Goal: Task Accomplishment & Management: Complete application form

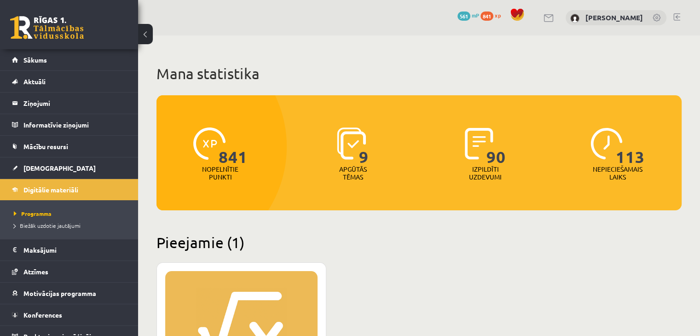
click at [69, 26] on link at bounding box center [47, 27] width 74 height 23
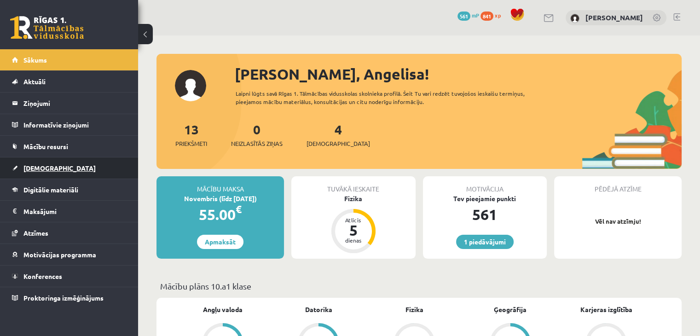
click at [52, 166] on link "[DEMOGRAPHIC_DATA]" at bounding box center [69, 167] width 115 height 21
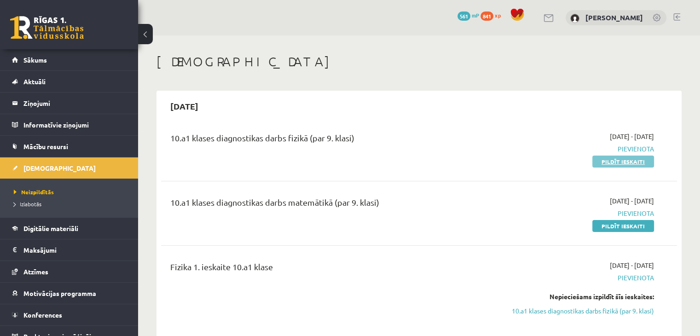
click at [610, 162] on link "Pildīt ieskaiti" at bounding box center [623, 162] width 62 height 12
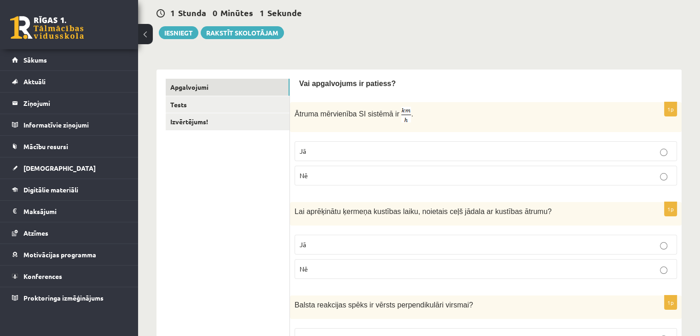
scroll to position [92, 0]
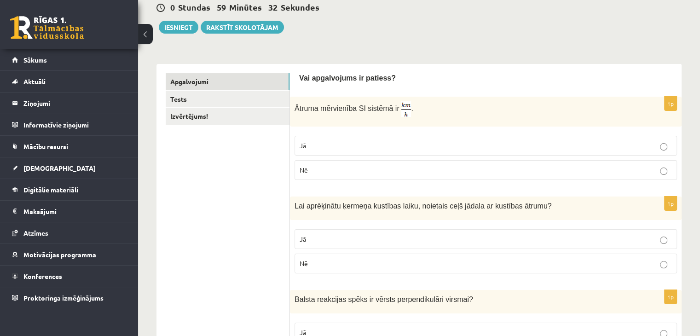
click at [388, 142] on p "Jā" at bounding box center [486, 146] width 372 height 10
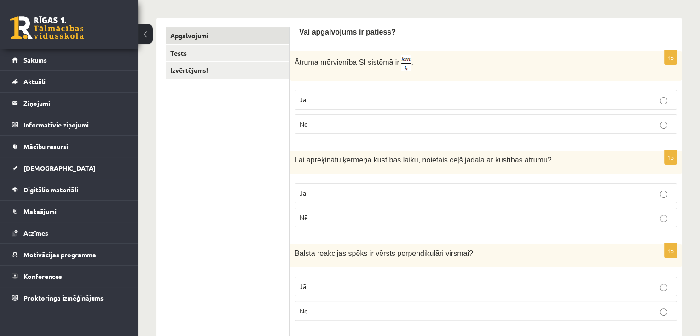
scroll to position [184, 0]
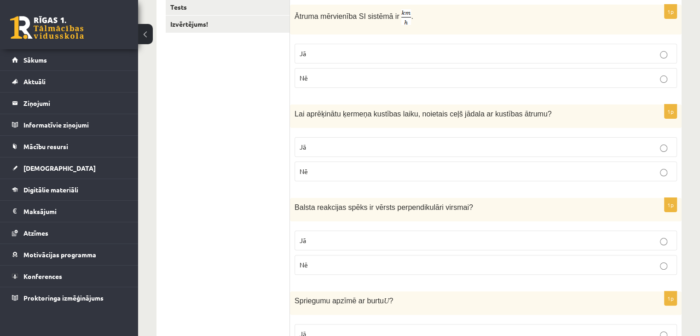
drag, startPoint x: 289, startPoint y: 112, endPoint x: 508, endPoint y: 116, distance: 219.1
click at [563, 113] on p "Lai aprēķinātu ķermeņa kustības laiku, noietais ceļš jādala ar kustības ātrumu?" at bounding box center [463, 114] width 336 height 10
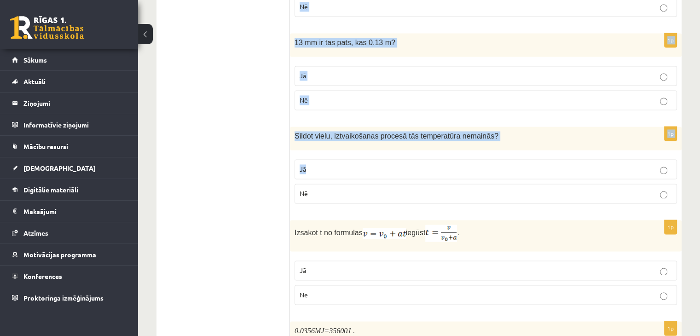
scroll to position [1427, 0]
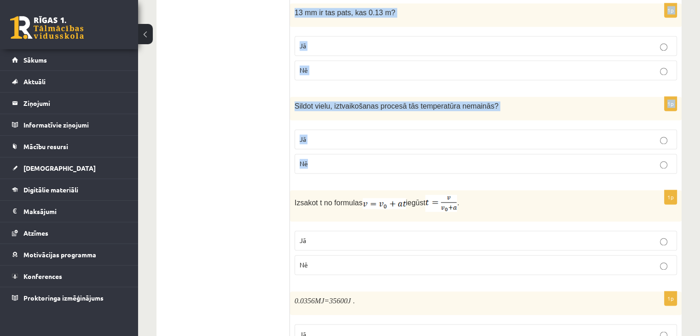
drag, startPoint x: 295, startPoint y: 114, endPoint x: 553, endPoint y: 141, distance: 260.1
copy form "Lai aprēķinātu ķermeņa kustības laiku, noietais ceļš jādala ar kustības ātrumu?…"
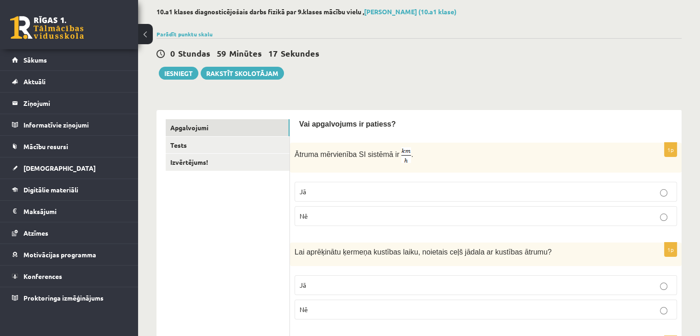
scroll to position [0, 0]
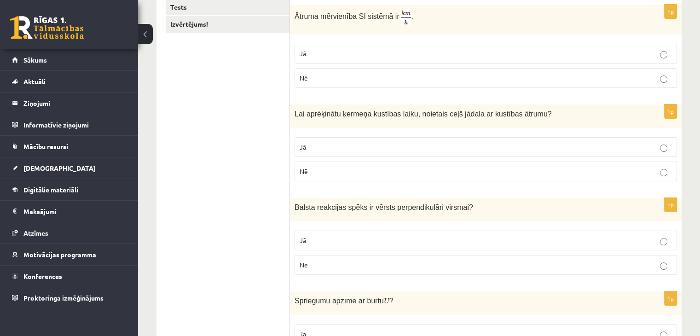
click at [328, 144] on p "Jā" at bounding box center [486, 147] width 372 height 10
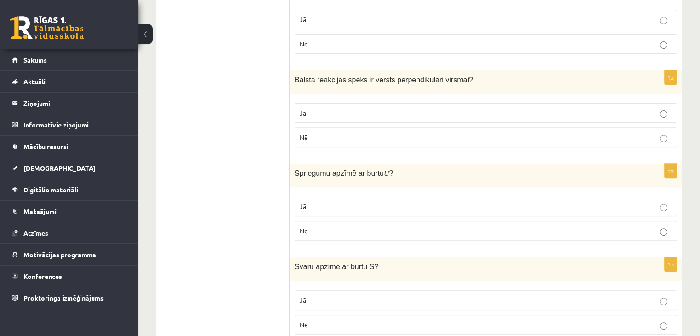
scroll to position [322, 0]
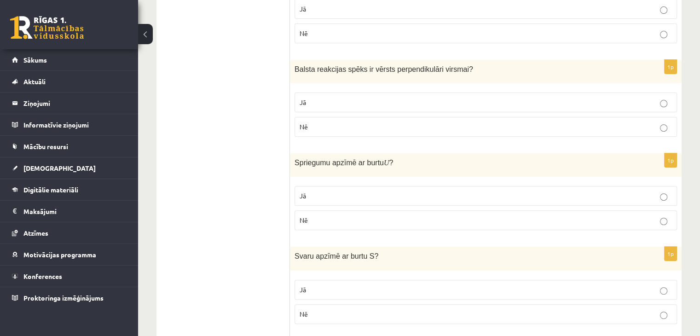
click at [323, 105] on p "Jā" at bounding box center [486, 103] width 372 height 10
click at [342, 191] on p "Jā" at bounding box center [486, 196] width 372 height 10
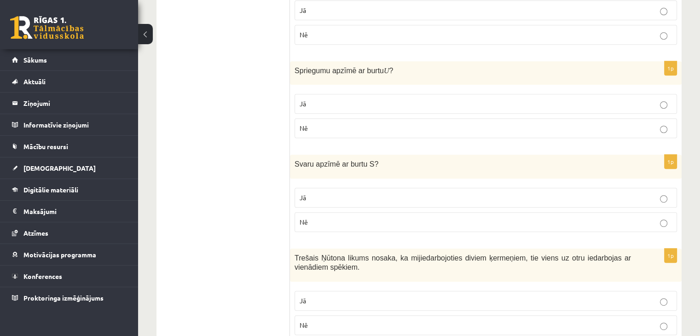
click at [322, 219] on p "Nē" at bounding box center [486, 222] width 372 height 10
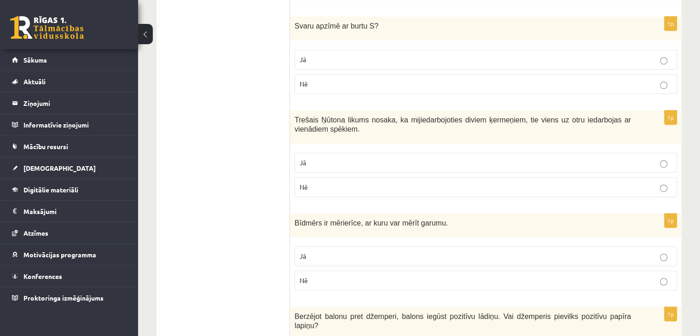
click at [335, 158] on p "Jā" at bounding box center [486, 163] width 372 height 10
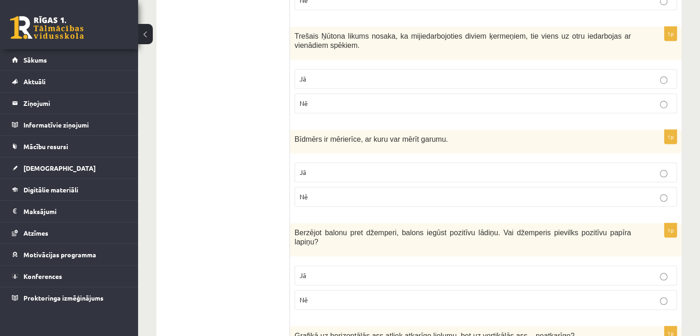
scroll to position [644, 0]
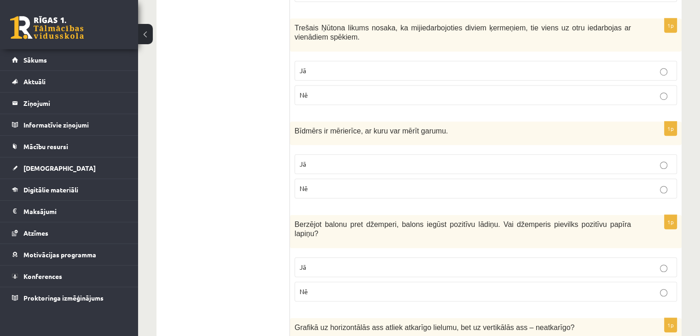
click at [335, 155] on label "Jā" at bounding box center [486, 164] width 383 height 20
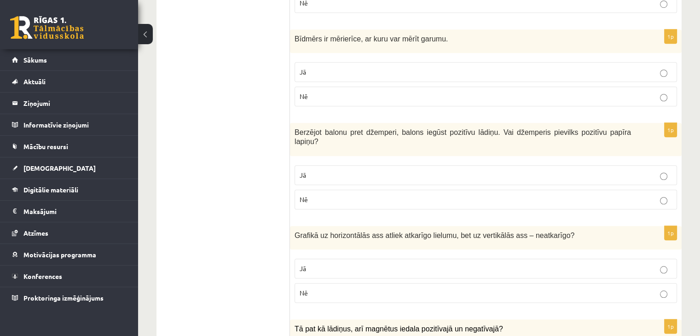
click at [330, 195] on p "Nē" at bounding box center [486, 200] width 372 height 10
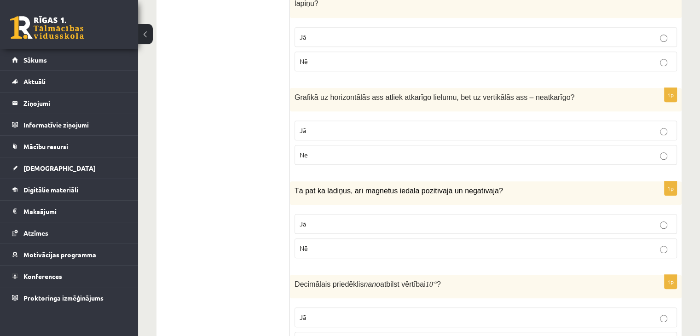
click at [333, 148] on label "Nē" at bounding box center [486, 155] width 383 height 20
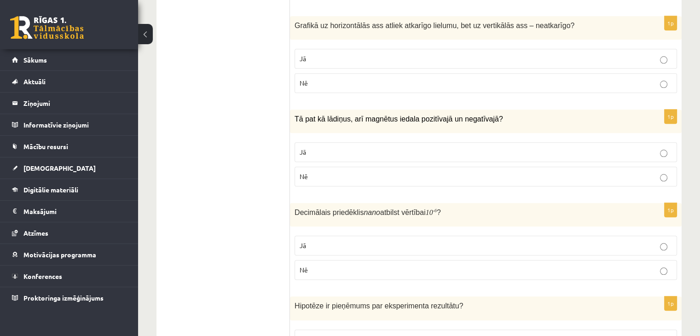
scroll to position [967, 0]
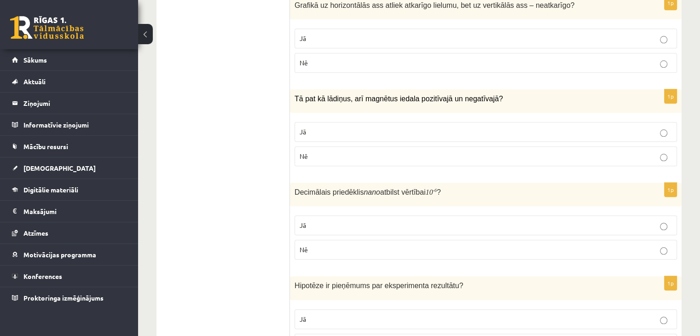
click at [337, 151] on p "Nē" at bounding box center [486, 156] width 372 height 10
click at [318, 245] on p "Nē" at bounding box center [486, 250] width 372 height 10
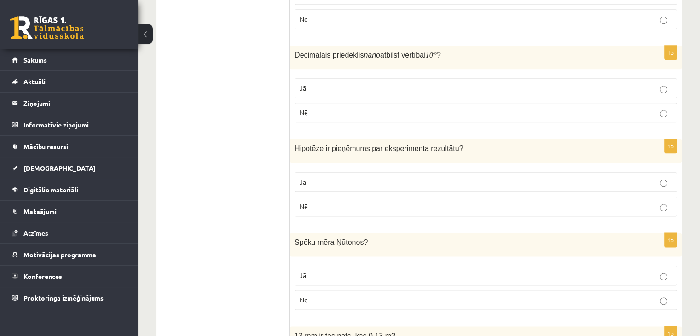
scroll to position [1105, 0]
click at [336, 176] on p "Jā" at bounding box center [486, 181] width 372 height 10
click at [340, 265] on label "Jā" at bounding box center [486, 275] width 383 height 20
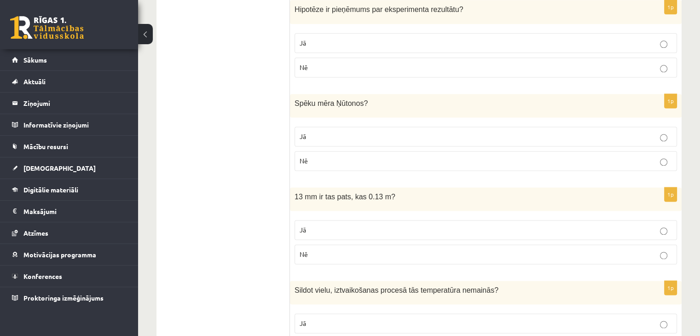
click at [343, 249] on p "Nē" at bounding box center [486, 254] width 372 height 10
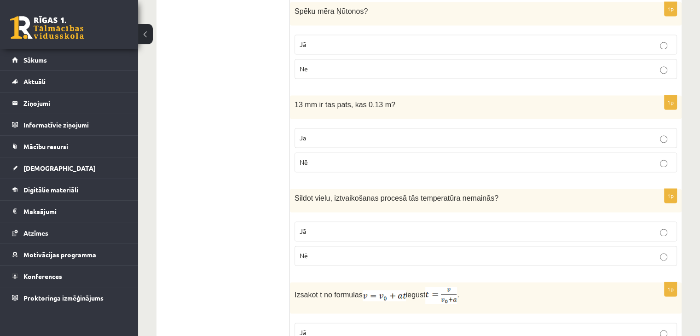
click at [343, 226] on p "Jā" at bounding box center [486, 231] width 372 height 10
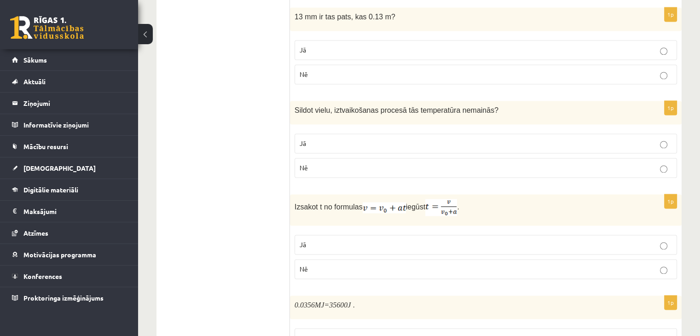
scroll to position [1473, 0]
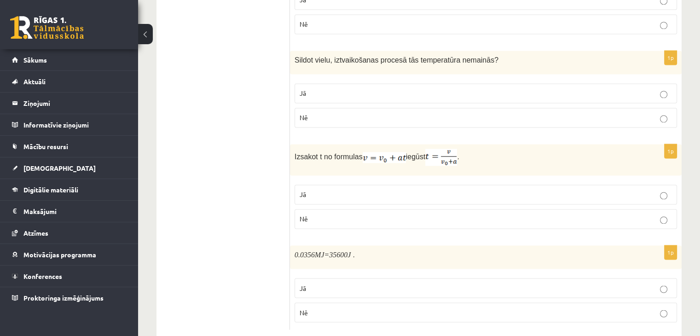
click at [311, 190] on p "Jā" at bounding box center [486, 195] width 372 height 10
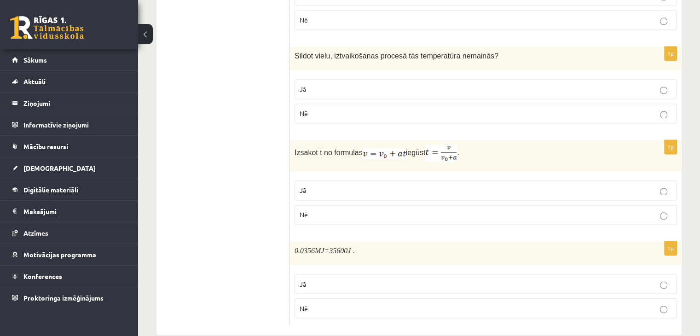
scroll to position [1478, 0]
drag, startPoint x: 295, startPoint y: 234, endPoint x: 359, endPoint y: 253, distance: 67.0
click at [405, 302] on div "1p 0.0356 MJ =35600 J . Jā Nē" at bounding box center [486, 282] width 392 height 84
copy div "0.0356 MJ =35600 J . Jā Nē"
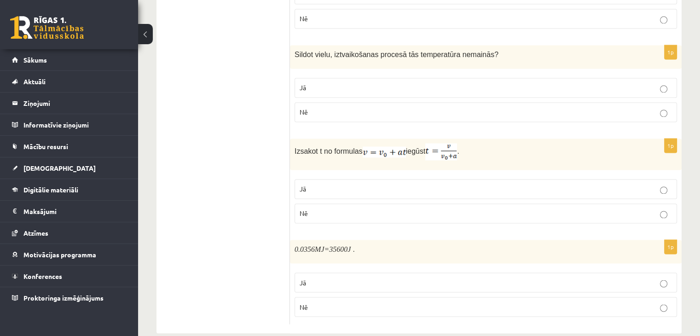
click at [318, 278] on p "Jā" at bounding box center [486, 283] width 372 height 10
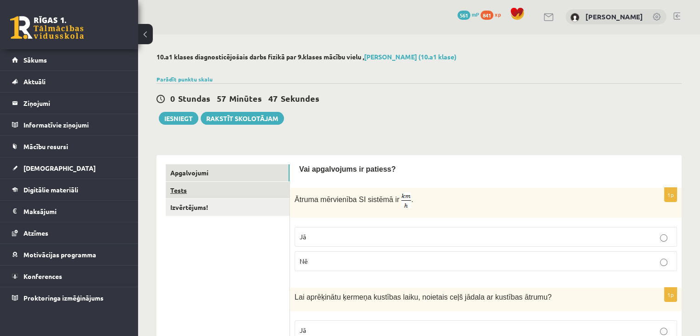
scroll to position [0, 0]
click at [235, 193] on link "Tests" at bounding box center [228, 191] width 124 height 17
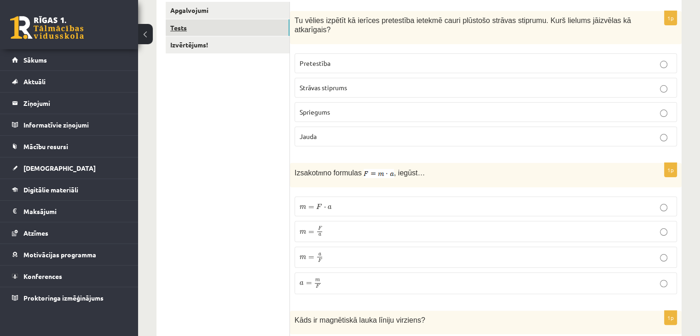
scroll to position [92, 0]
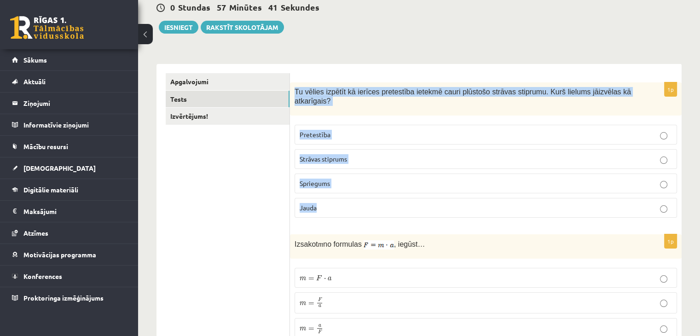
drag, startPoint x: 293, startPoint y: 90, endPoint x: 356, endPoint y: 192, distance: 119.9
click at [356, 192] on div "1p Tu vēlies izpētīt kā ierīces pretestība ietekmē cauri plūstošo strāvas stipr…" at bounding box center [486, 153] width 392 height 143
copy div "Tu vēlies izpētīt kā ierīces pretestība ietekmē cauri plūstošo strāvas stiprumu…"
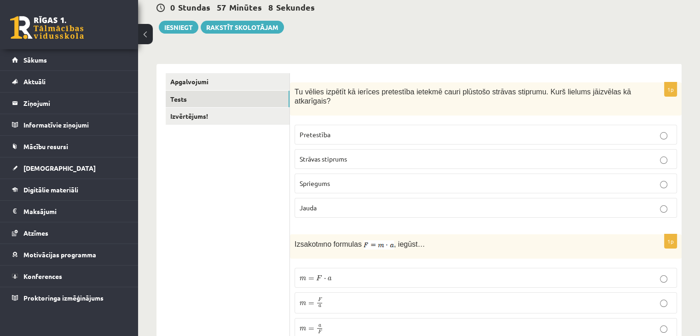
click at [371, 154] on p "Strāvas stiprums" at bounding box center [486, 159] width 372 height 10
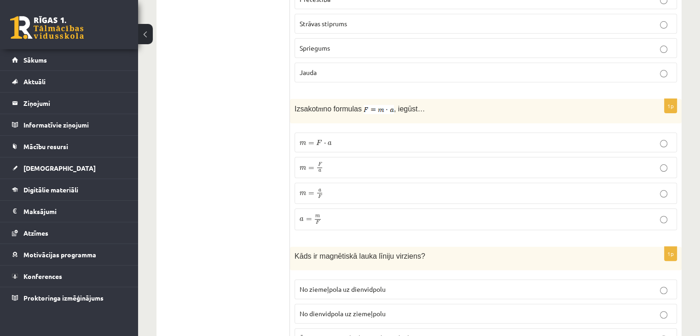
scroll to position [230, 0]
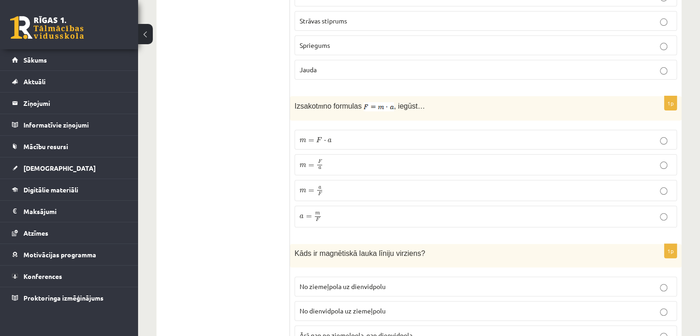
click at [345, 159] on p "m = F a m = F a" at bounding box center [486, 164] width 372 height 11
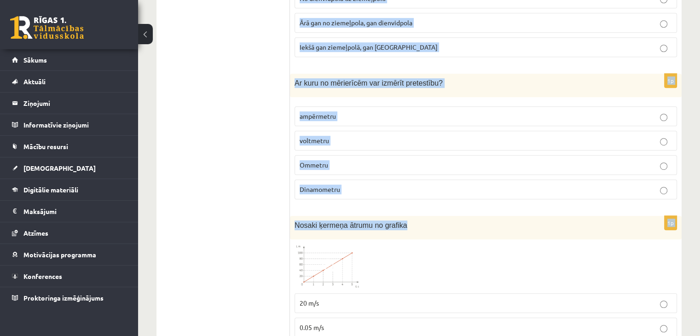
scroll to position [552, 0]
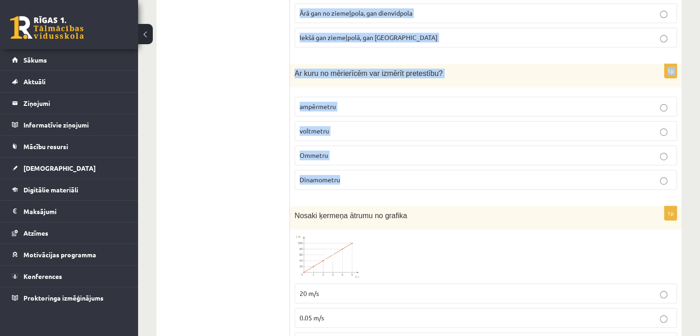
drag, startPoint x: 294, startPoint y: 102, endPoint x: 493, endPoint y: 181, distance: 214.5
copy form "Kāds ir magnētiskā lauka līniju virziens? No ziemeļpola uz dienvidpolu No dienv…"
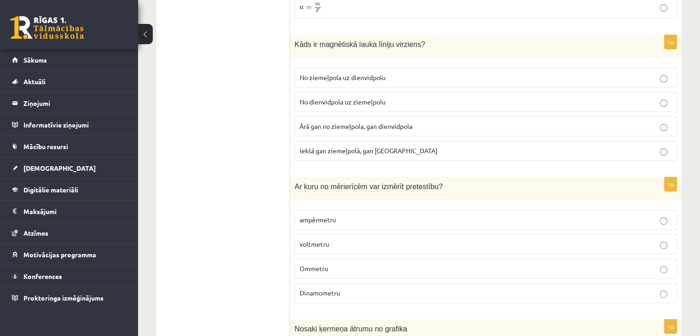
scroll to position [414, 0]
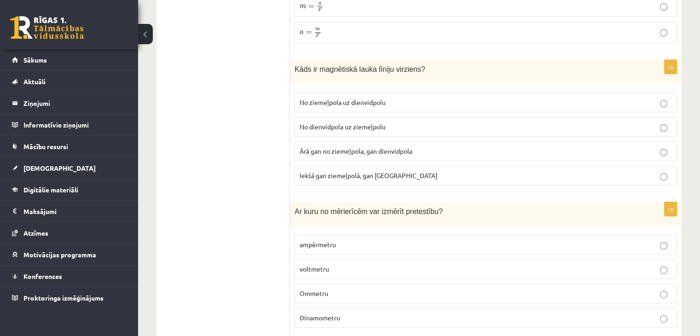
click at [312, 98] on p "No ziemeļpola uz dienvidpolu" at bounding box center [486, 103] width 372 height 10
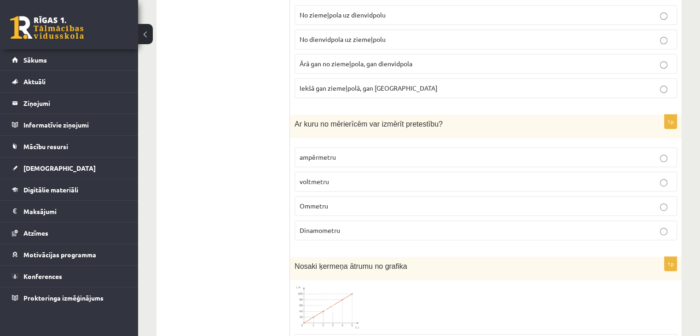
scroll to position [552, 0]
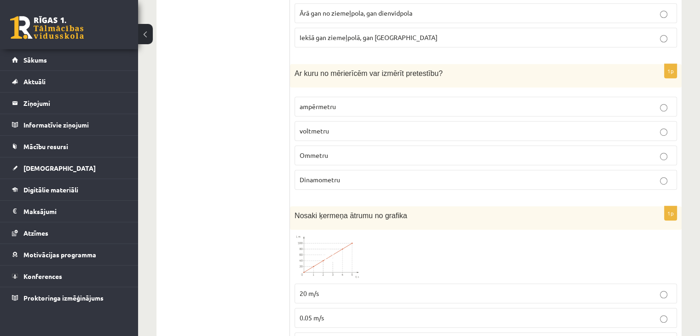
click at [296, 146] on label "Ommetru" at bounding box center [486, 155] width 383 height 20
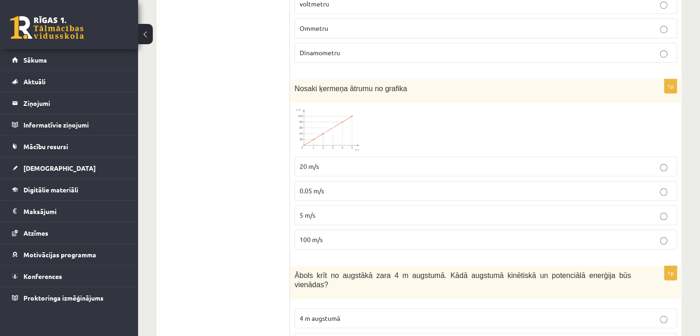
scroll to position [690, 0]
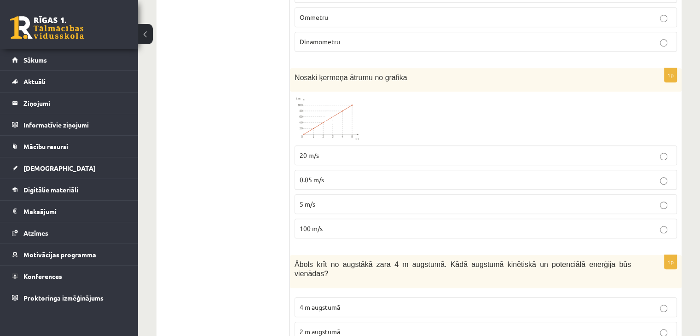
click at [319, 120] on img at bounding box center [329, 118] width 69 height 44
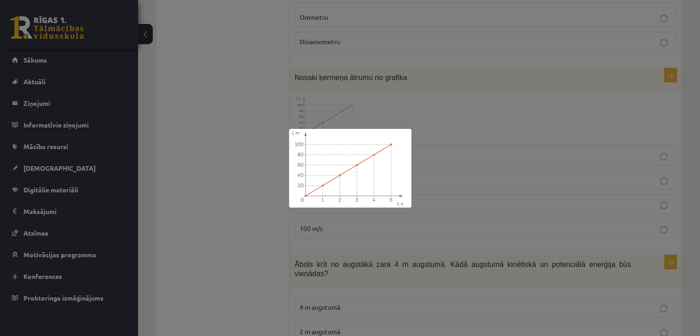
click at [235, 159] on div at bounding box center [350, 168] width 700 height 336
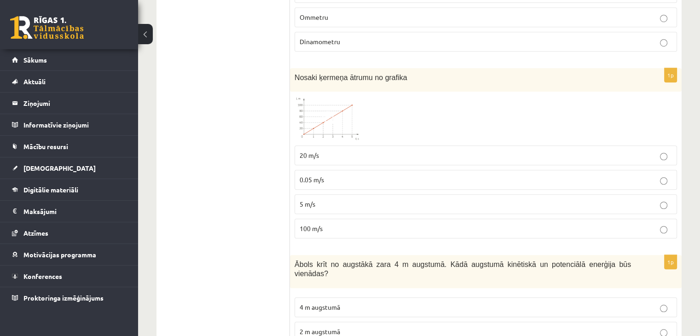
click at [325, 151] on p "20 m/s" at bounding box center [486, 156] width 372 height 10
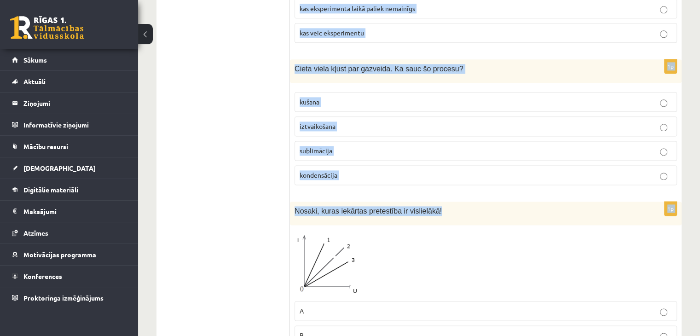
scroll to position [1197, 0]
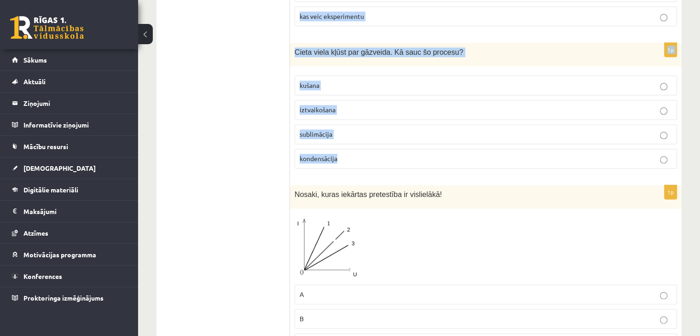
drag, startPoint x: 293, startPoint y: 62, endPoint x: 626, endPoint y: 139, distance: 342.6
copy form "Ābols krīt no augstākā zara 4 m augstumā. Kādā augstumā kinētiskā un potenciālā…"
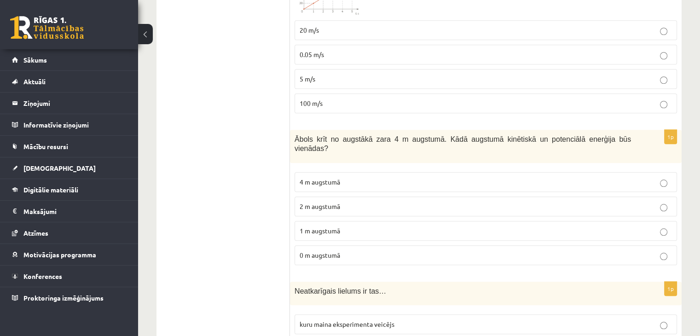
scroll to position [875, 0]
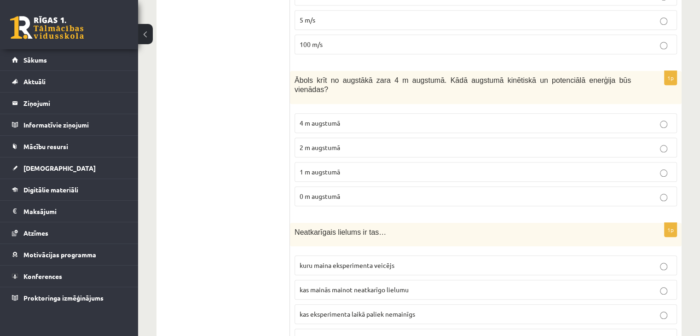
click at [321, 143] on span "2 m augstumā" at bounding box center [320, 147] width 41 height 8
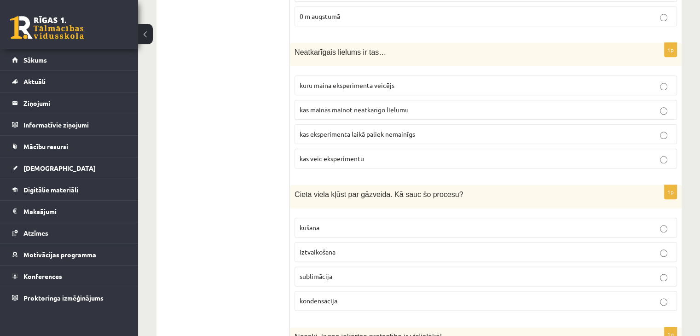
scroll to position [1059, 0]
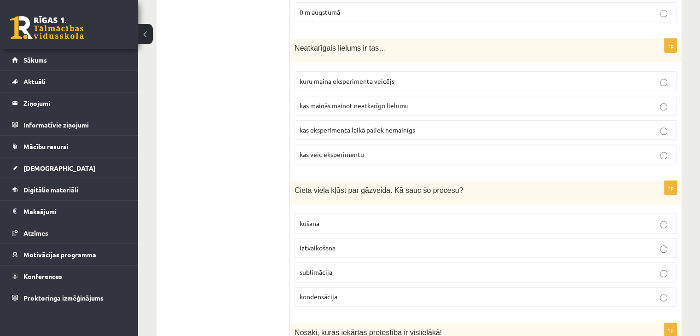
click at [341, 77] on span "kuru maina eksperimenta veicējs" at bounding box center [347, 81] width 95 height 8
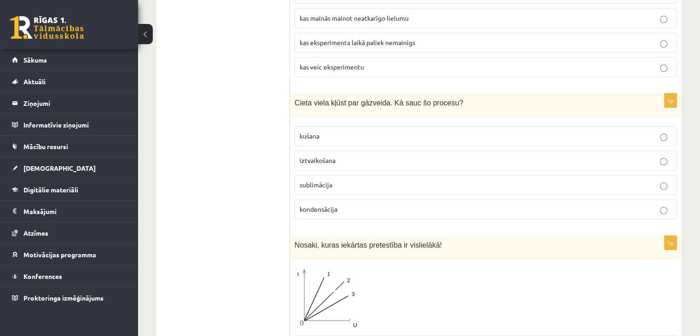
scroll to position [1151, 0]
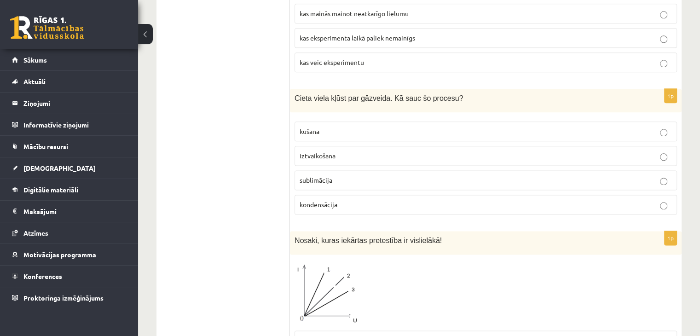
click at [307, 170] on label "sublimācija" at bounding box center [486, 180] width 383 height 20
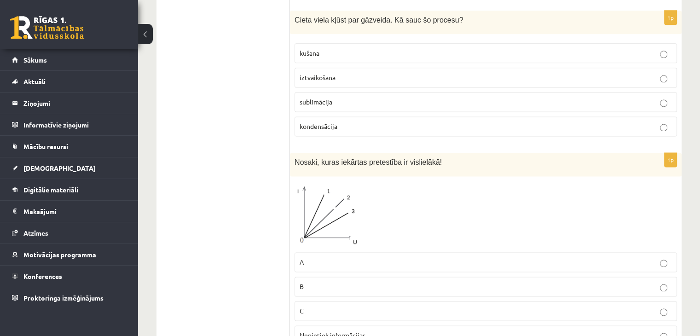
scroll to position [1289, 0]
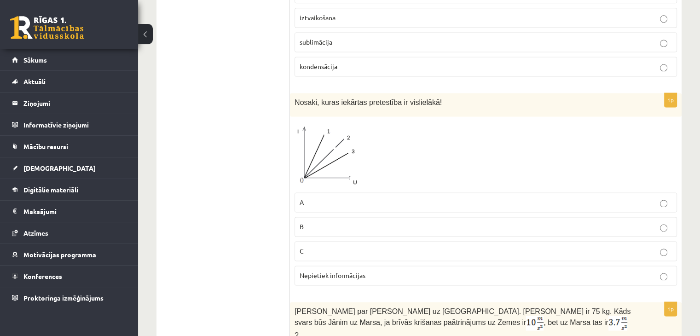
click at [346, 138] on img at bounding box center [329, 154] width 69 height 66
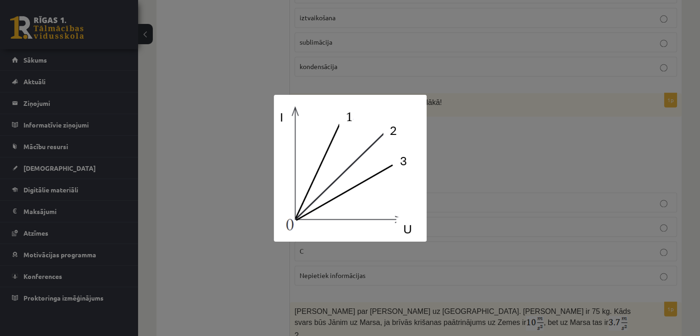
click at [447, 139] on div at bounding box center [350, 168] width 700 height 336
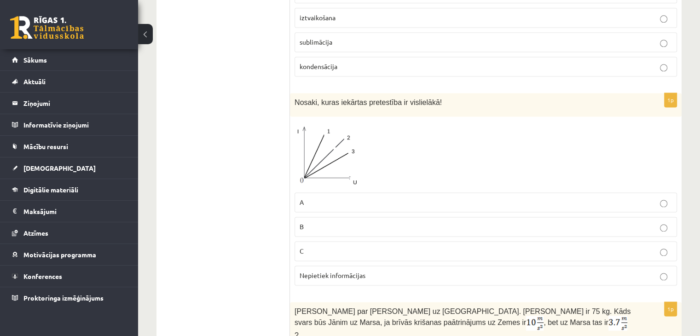
click at [308, 144] on img at bounding box center [329, 154] width 69 height 66
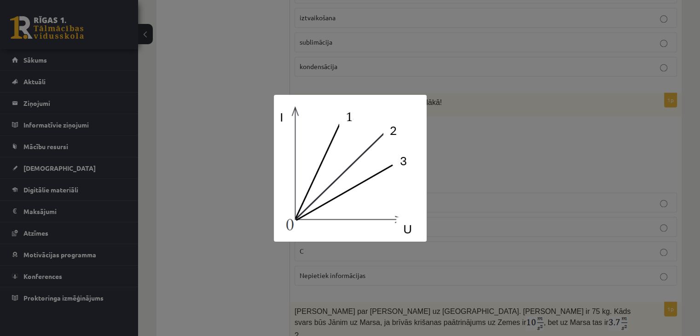
click at [252, 146] on div at bounding box center [350, 168] width 700 height 336
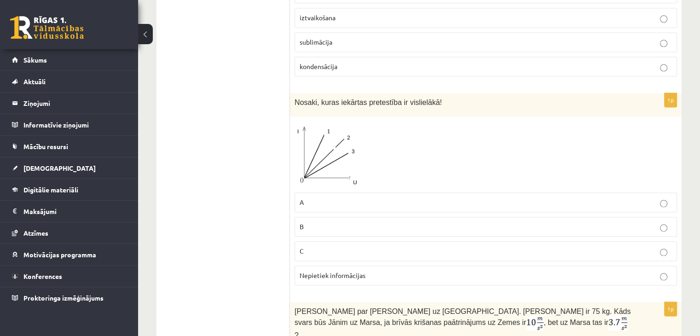
click at [333, 222] on p "B" at bounding box center [486, 227] width 372 height 10
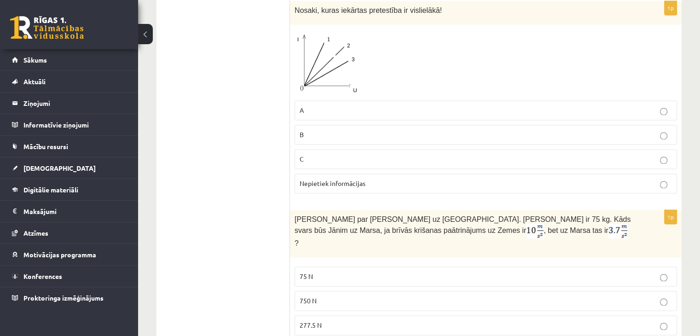
scroll to position [1335, 0]
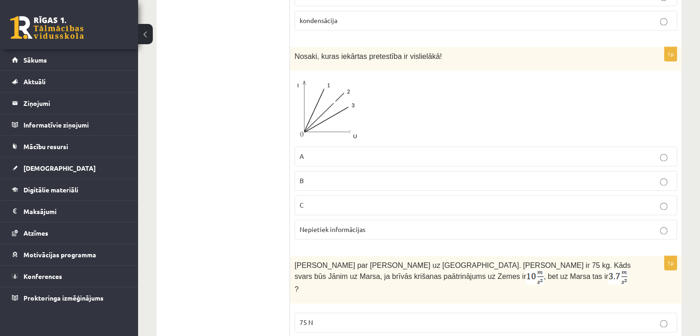
click at [325, 225] on span "Nepietiek informācijas" at bounding box center [333, 229] width 66 height 8
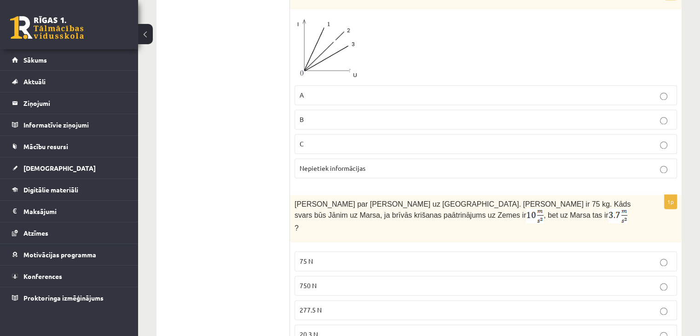
scroll to position [1473, 0]
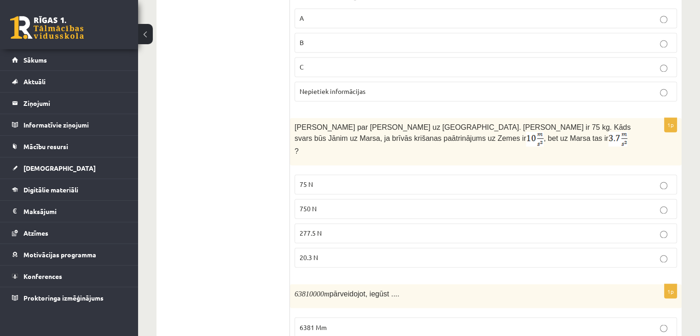
click at [361, 253] on p "20.3 N" at bounding box center [486, 258] width 372 height 10
click at [304, 228] on p "277.5 N" at bounding box center [486, 233] width 372 height 10
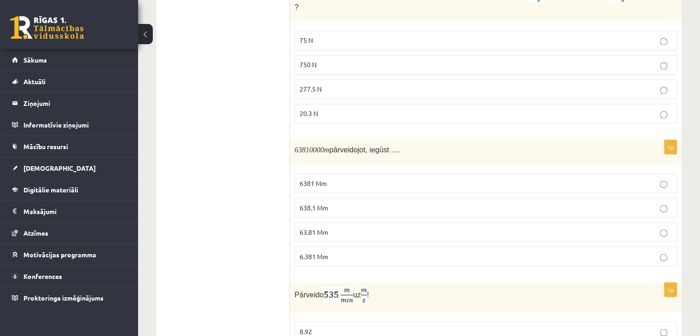
scroll to position [1657, 0]
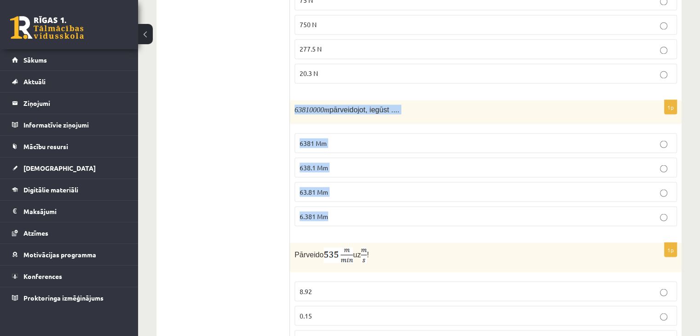
drag, startPoint x: 293, startPoint y: 71, endPoint x: 455, endPoint y: 194, distance: 203.4
click at [455, 194] on div "1p 63810000 m pārveidojot, iegūst .... 6381 Mm 638.1 Mm 63.81 Mm 6.381 Mm" at bounding box center [486, 166] width 392 height 133
copy div "63810000 m pārveidojot, iegūst .... 6381 Mm 638.1 Mm 63.81 Mm 6.381 Mm"
click at [417, 104] on p "63810000 m pārveidojot, iegūst ...." at bounding box center [463, 109] width 336 height 10
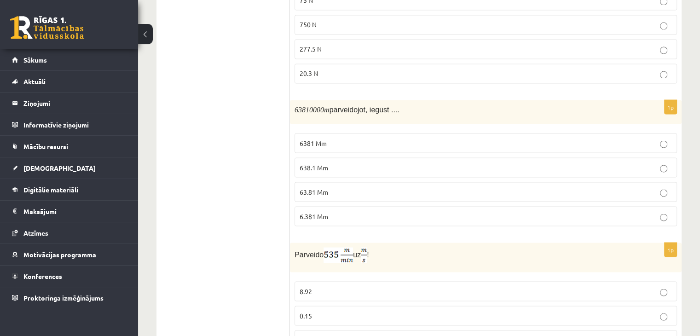
click at [326, 187] on span "63.81 Mm" at bounding box center [314, 191] width 29 height 8
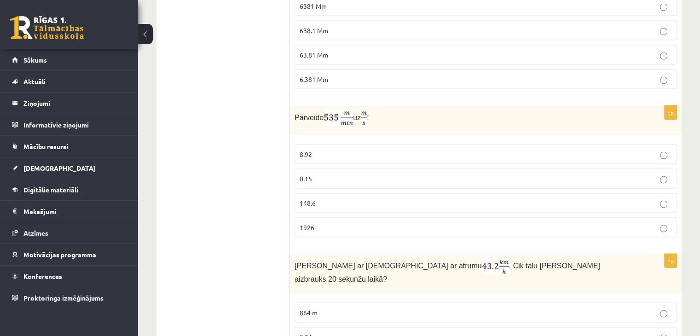
scroll to position [1795, 0]
click at [296, 143] on label "8.92" at bounding box center [486, 153] width 383 height 20
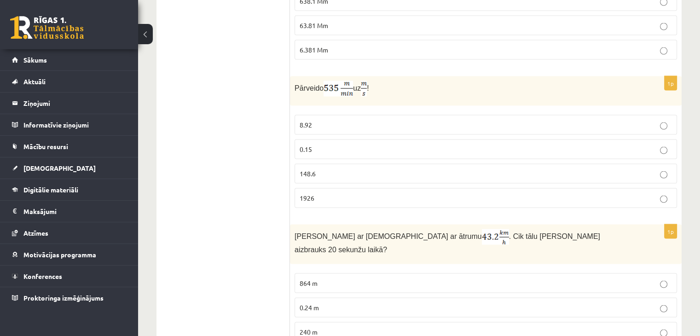
scroll to position [1839, 0]
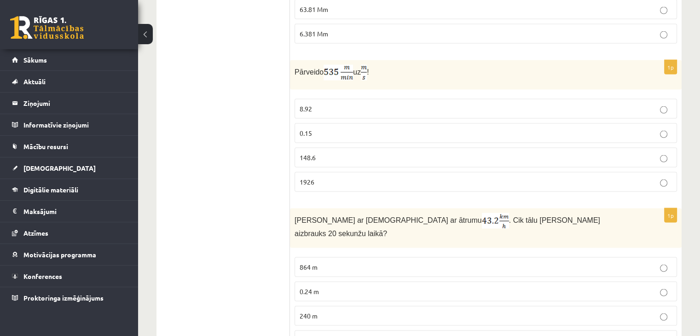
click at [301, 312] on span "240 m" at bounding box center [309, 316] width 18 height 8
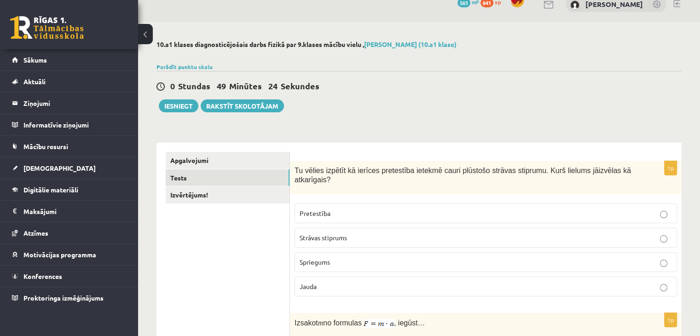
scroll to position [0, 0]
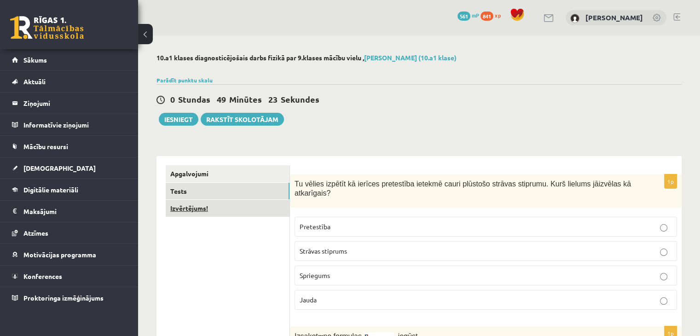
click at [238, 209] on link "Izvērtējums!" at bounding box center [228, 208] width 124 height 17
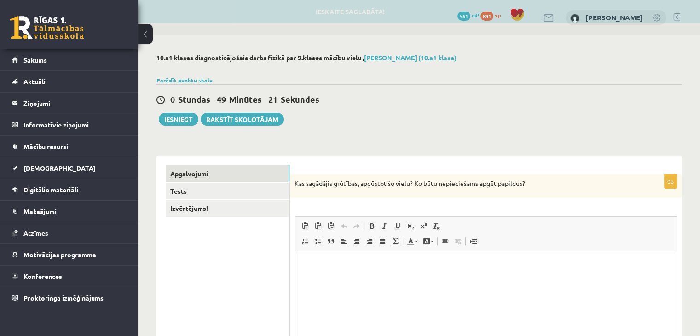
click at [236, 177] on link "Apgalvojumi" at bounding box center [228, 173] width 124 height 17
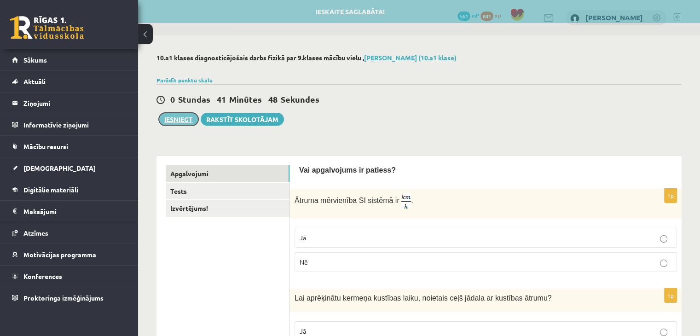
click at [178, 119] on button "Iesniegt" at bounding box center [179, 119] width 40 height 13
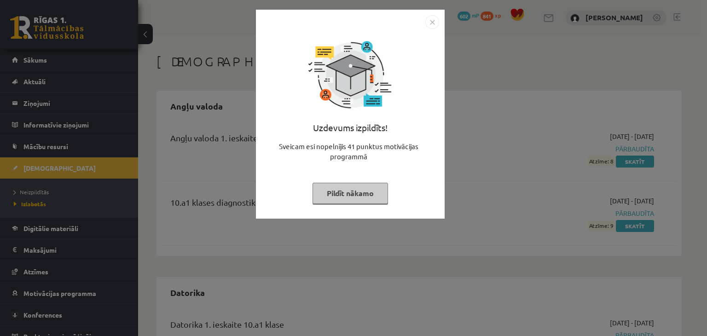
click at [435, 23] on img "Close" at bounding box center [432, 22] width 14 height 14
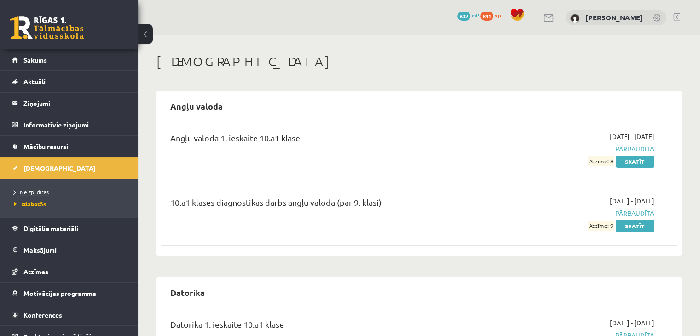
click at [43, 194] on link "Neizpildītās" at bounding box center [71, 192] width 115 height 8
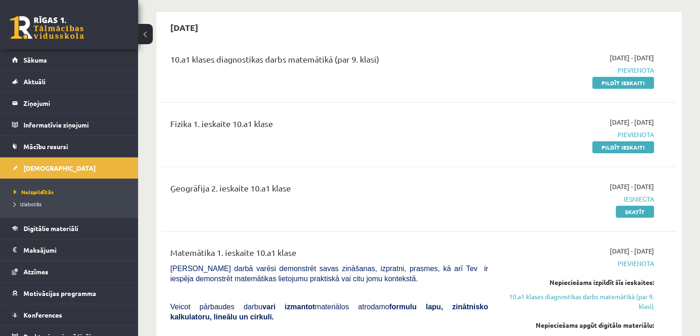
scroll to position [79, 0]
click at [602, 142] on link "Pildīt ieskaiti" at bounding box center [623, 147] width 62 height 12
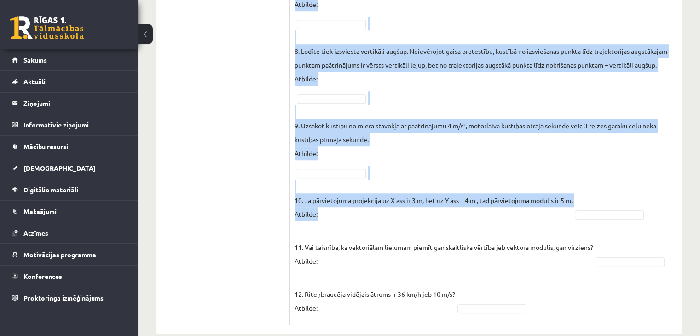
scroll to position [651, 0]
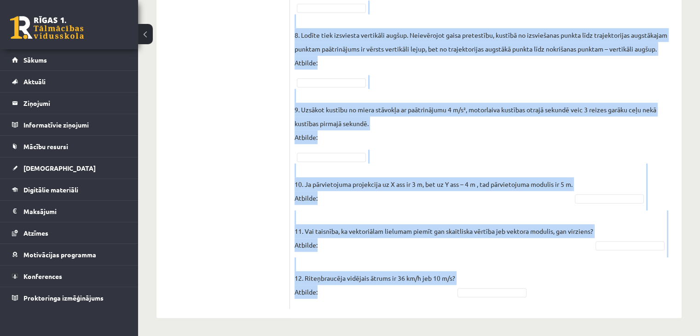
drag, startPoint x: 294, startPoint y: 31, endPoint x: 584, endPoint y: 277, distance: 380.4
copy div "Lor ipsumdolors am consect? Adipiscin elits Do Ei Te In Ut La Et Do Ma Al En Ad…"
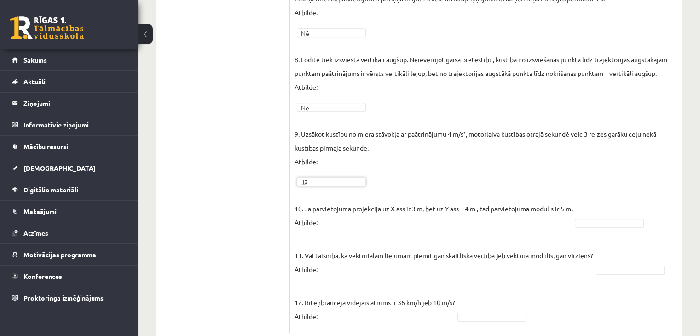
scroll to position [630, 0]
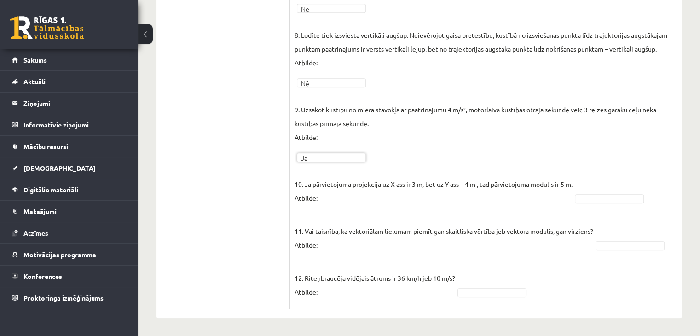
drag, startPoint x: 620, startPoint y: 198, endPoint x: 616, endPoint y: 205, distance: 7.8
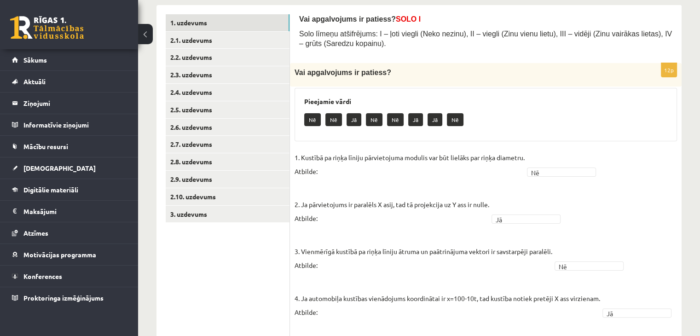
scroll to position [92, 0]
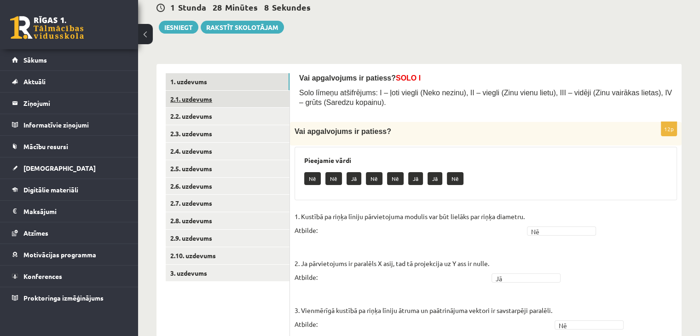
click at [250, 97] on link "2.1. uzdevums" at bounding box center [228, 99] width 124 height 17
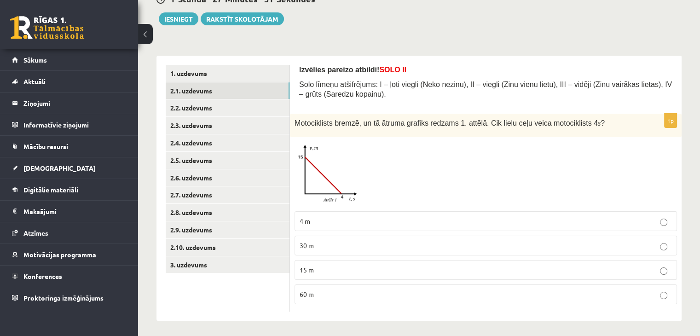
scroll to position [103, 0]
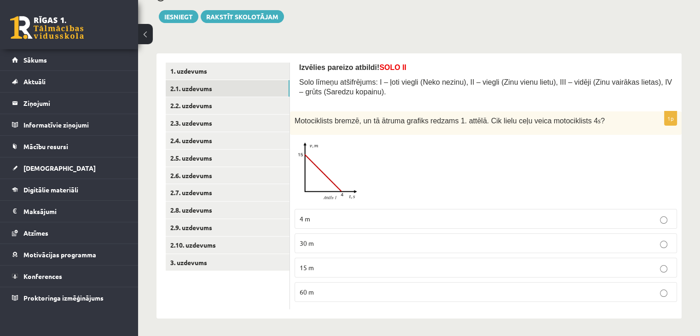
click at [332, 263] on p "15 m" at bounding box center [486, 268] width 372 height 10
click at [232, 105] on link "2.2. uzdevums" at bounding box center [228, 105] width 124 height 17
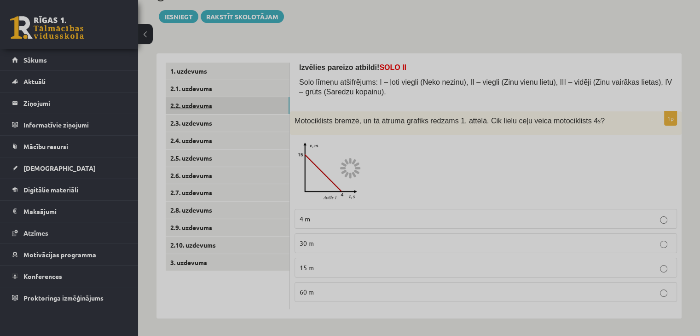
scroll to position [66, 0]
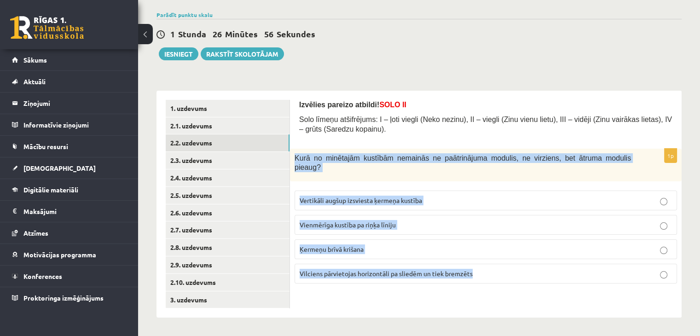
drag, startPoint x: 295, startPoint y: 157, endPoint x: 529, endPoint y: 263, distance: 257.1
click at [529, 263] on div "1p Kurā no minētajām kustībām nemainās ne paātrinājuma modulis, ne virziens, be…" at bounding box center [486, 220] width 392 height 143
copy div "Kurā no minētajām kustībām nemainās ne paātrinājuma modulis, ne virziens, bet ā…"
click at [340, 289] on div "Izvēlies pareizo atbildi! SOLO II Solo līmeņu atšifrējums: I – ļoti viegli (Nek…" at bounding box center [486, 204] width 392 height 227
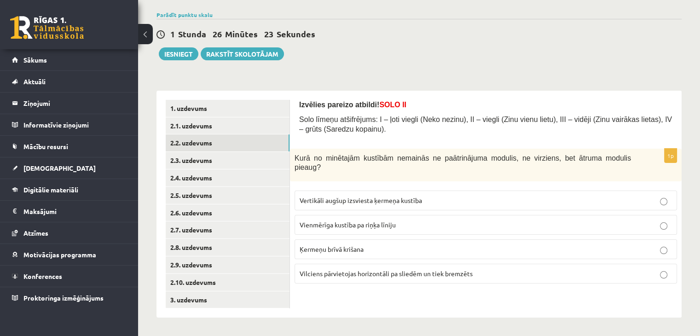
click at [372, 269] on span "Vilciens pārvietojas horizontāli pa sliedēm un tiek bremzēts" at bounding box center [386, 273] width 173 height 8
click at [372, 244] on p "Ķermeņu brīvā krišana" at bounding box center [486, 249] width 372 height 10
click at [319, 245] on span "Ķermeņu brīvā krišana" at bounding box center [332, 249] width 64 height 8
click at [232, 154] on link "2.3. uzdevums" at bounding box center [228, 160] width 124 height 17
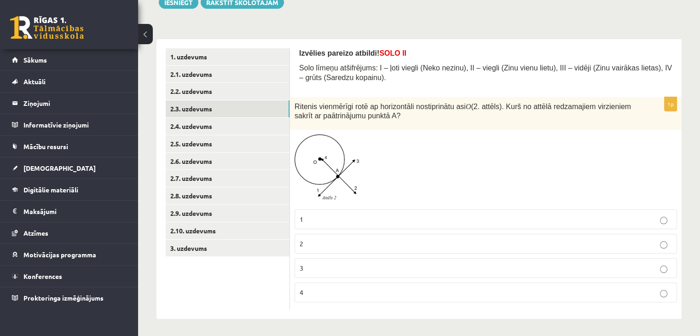
scroll to position [118, 0]
drag, startPoint x: 385, startPoint y: 290, endPoint x: 381, endPoint y: 286, distance: 5.5
click at [381, 287] on p "4" at bounding box center [486, 292] width 372 height 10
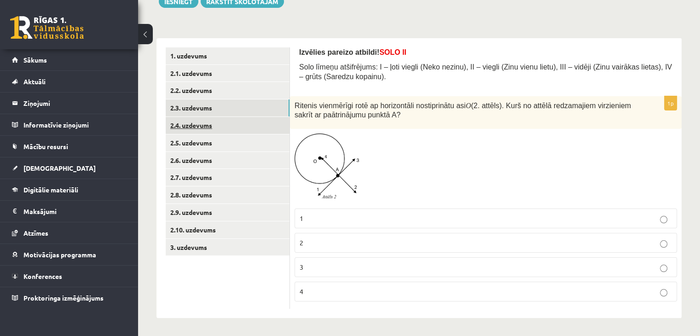
click at [190, 131] on link "2.4. uzdevums" at bounding box center [228, 125] width 124 height 17
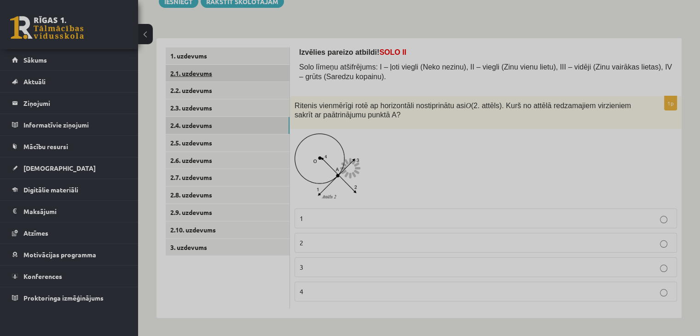
scroll to position [66, 0]
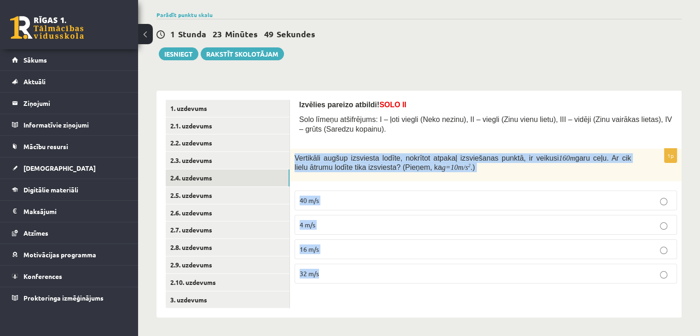
drag, startPoint x: 293, startPoint y: 154, endPoint x: 492, endPoint y: 270, distance: 230.6
click at [492, 270] on div "1p Vertikāli augšup izsviesta lodīte, nokrītot atpakaļ izsviešanas punktā, ir v…" at bounding box center [486, 220] width 392 height 143
copy div "Vertikāli augšup izsviesta lodīte, nokrītot atpakaļ izsviešanas punktā, ir veik…"
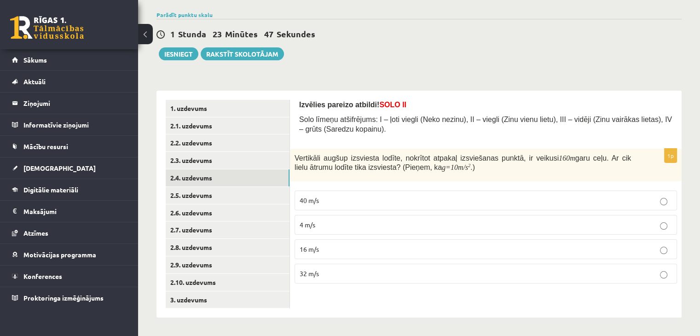
click at [473, 137] on div "Izvēlies pareizo atbildi! SOLO II Solo līmeņu atšifrējums: I – ļoti viegli (Nek…" at bounding box center [485, 120] width 373 height 40
click at [339, 207] on label "40 m/s" at bounding box center [486, 201] width 383 height 20
click at [255, 196] on link "2.5. uzdevums" at bounding box center [228, 195] width 124 height 17
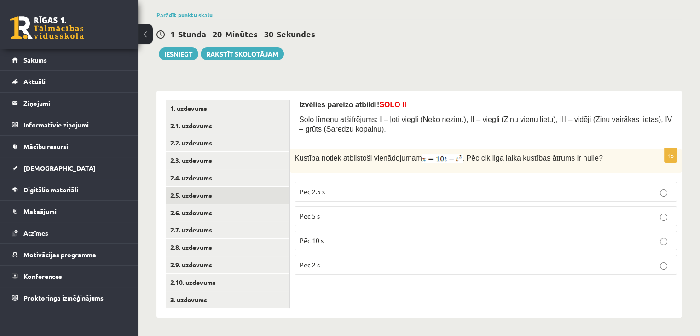
click at [375, 209] on label "Pēc 5 s" at bounding box center [486, 216] width 383 height 20
click at [248, 212] on link "2.6. uzdevums" at bounding box center [228, 212] width 124 height 17
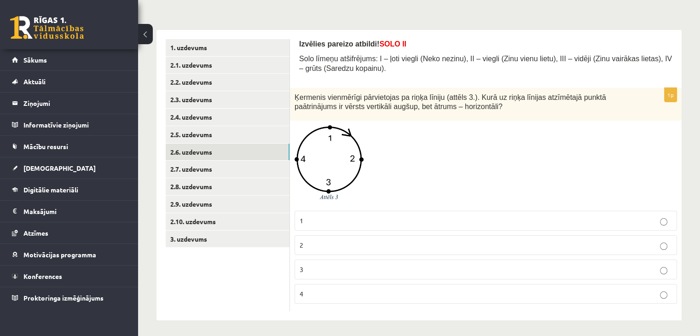
scroll to position [128, 0]
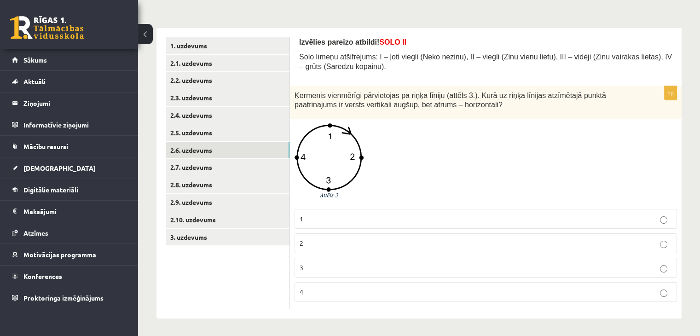
click at [393, 240] on p "2" at bounding box center [486, 243] width 372 height 10
click at [208, 160] on link "2.7. uzdevums" at bounding box center [228, 167] width 124 height 17
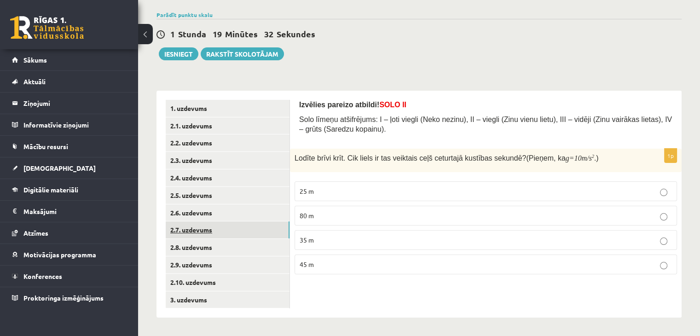
scroll to position [66, 0]
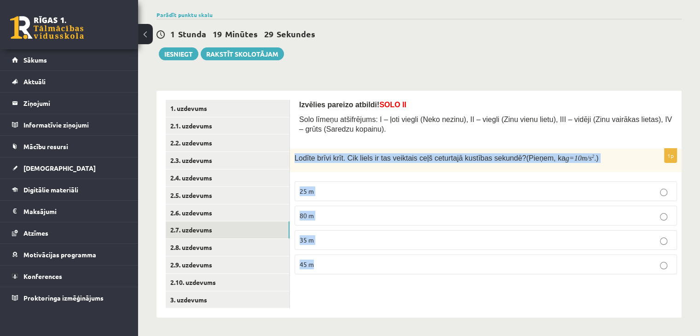
drag, startPoint x: 294, startPoint y: 155, endPoint x: 418, endPoint y: 264, distance: 165.1
click at [418, 264] on div "1p Lodīte brīvi krīt. Cik liels ir tas veiktais ceļš ceturtajā kustības sekundē…" at bounding box center [486, 215] width 392 height 133
copy div "Lodīte brīvi krīt. Cik liels ir tas veiktais ceļš ceturtajā kustības sekundē? (…"
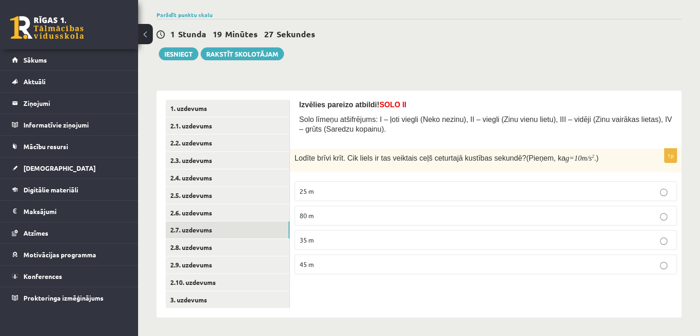
click at [454, 135] on div "Izvēlies pareizo atbildi! SOLO II Solo līmeņu atšifrējums: I – ļoti viegli (Nek…" at bounding box center [485, 120] width 373 height 40
click at [334, 235] on p "35 m" at bounding box center [486, 240] width 372 height 10
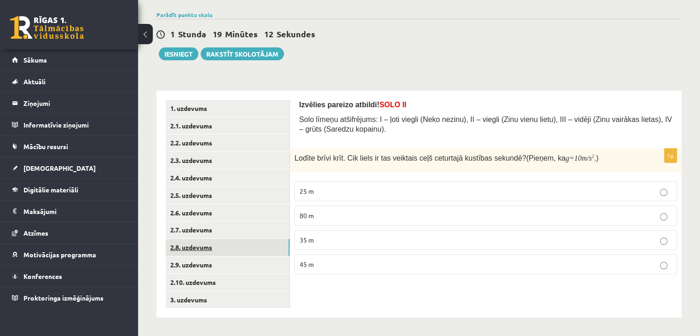
click at [228, 239] on link "2.8. uzdevums" at bounding box center [228, 247] width 124 height 17
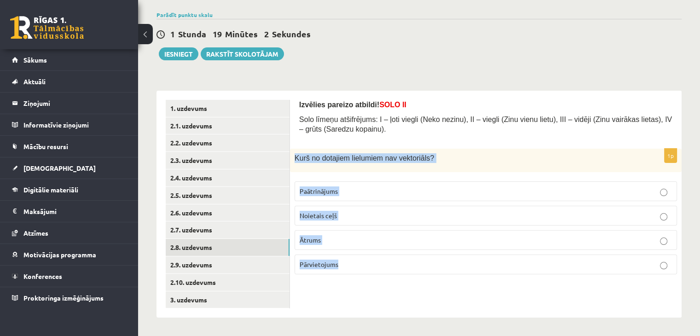
drag, startPoint x: 293, startPoint y: 157, endPoint x: 483, endPoint y: 254, distance: 213.5
click at [483, 254] on div "1p Kurš no dotajiem lielumiem nav vektoriāls ? Paātrinājums Noietais ceļš Ātrum…" at bounding box center [486, 215] width 392 height 133
click at [474, 168] on div "Kurš no dotajiem lielumiem nav vektoriāls ?" at bounding box center [486, 160] width 392 height 23
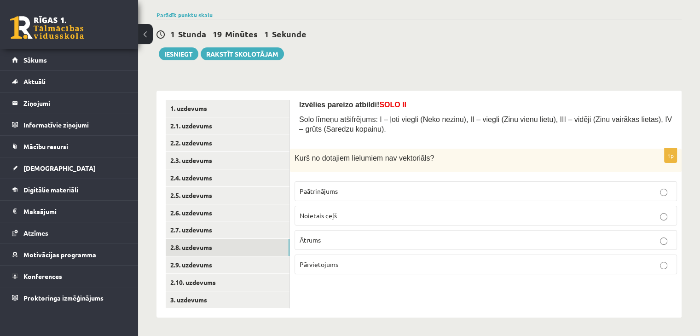
click at [354, 214] on p "Noietais ceļš" at bounding box center [486, 216] width 372 height 10
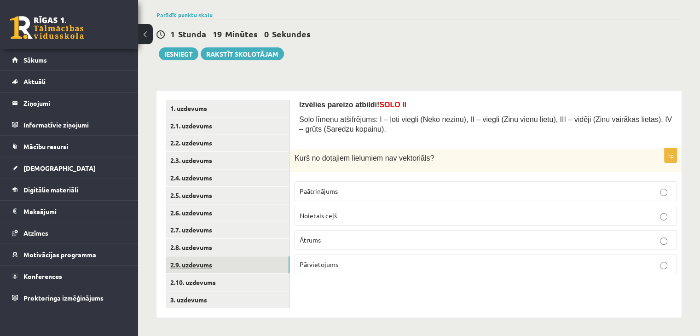
click at [221, 267] on link "2.9. uzdevums" at bounding box center [228, 264] width 124 height 17
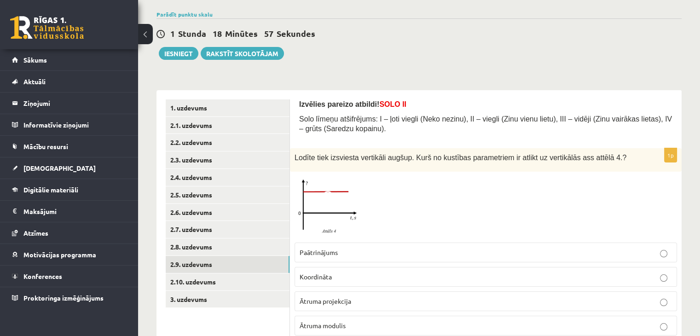
scroll to position [99, 0]
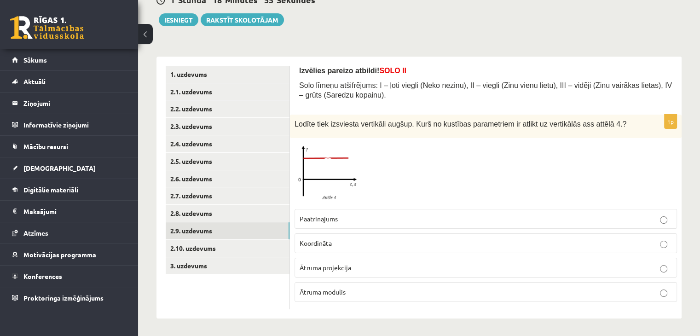
click at [317, 168] on img at bounding box center [329, 174] width 69 height 62
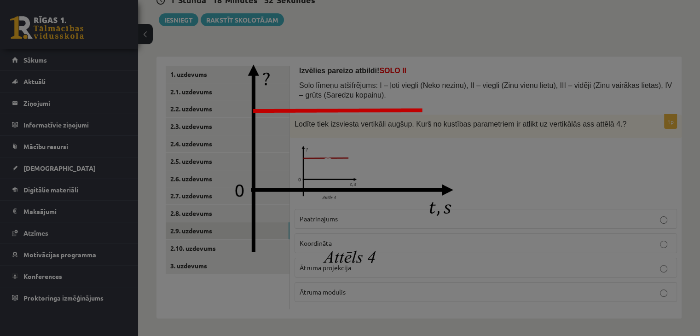
click at [523, 168] on div at bounding box center [350, 168] width 700 height 336
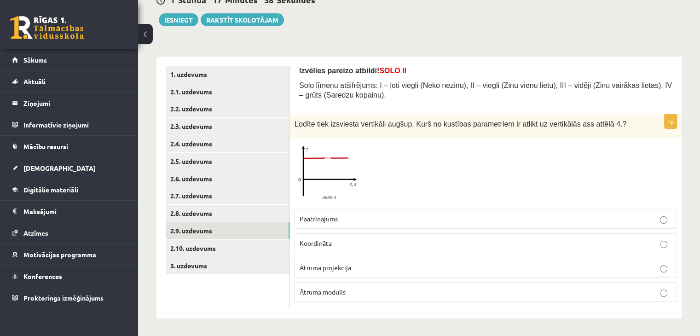
click at [415, 220] on p "Paātrinājums" at bounding box center [486, 219] width 372 height 10
click at [247, 249] on link "2.10. uzdevums" at bounding box center [228, 248] width 124 height 17
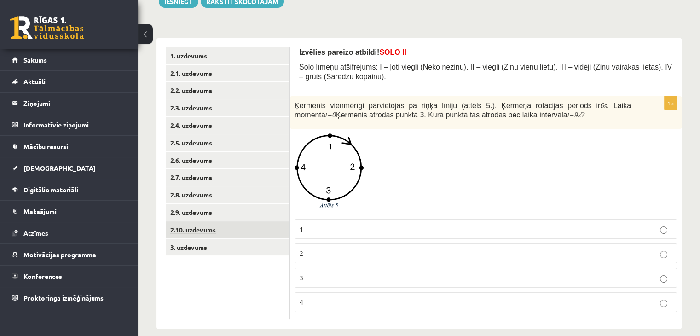
scroll to position [128, 0]
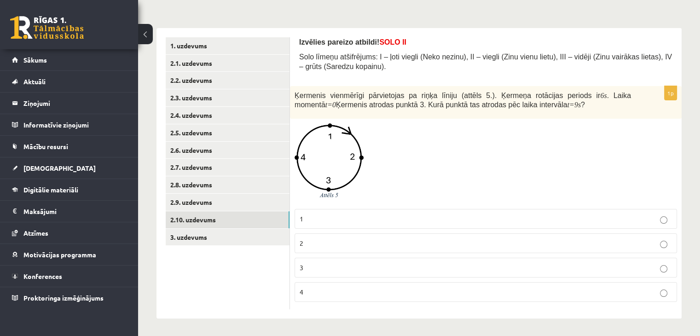
click at [324, 241] on p "2" at bounding box center [486, 243] width 372 height 10
click at [261, 234] on link "3. uzdevums" at bounding box center [228, 237] width 124 height 17
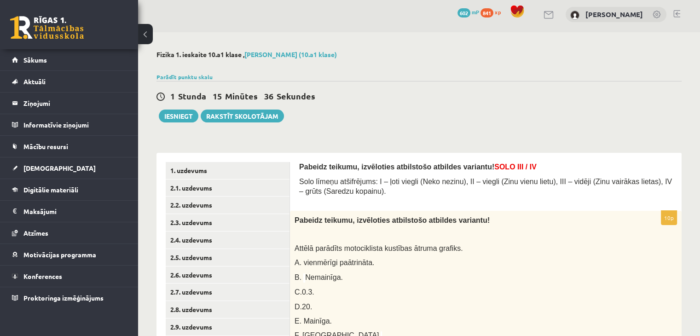
scroll to position [0, 0]
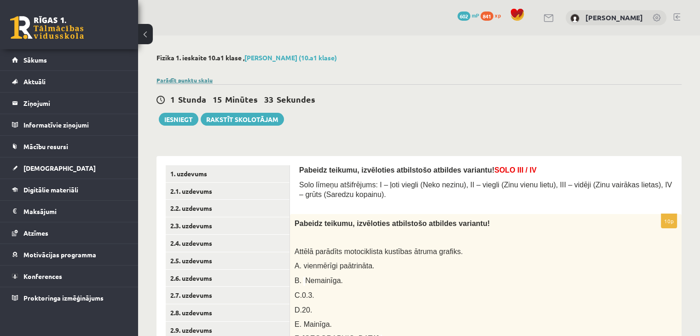
click at [186, 77] on link "Parādīt punktu skalu" at bounding box center [185, 79] width 56 height 7
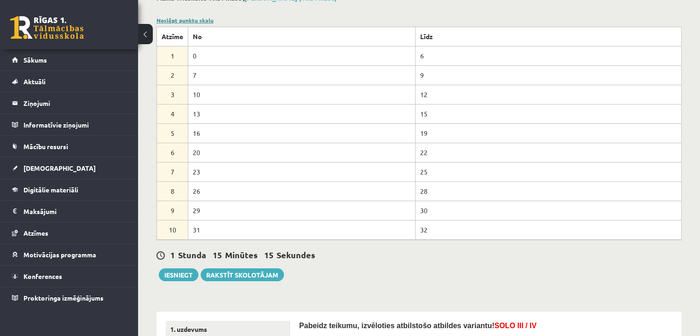
scroll to position [46, 0]
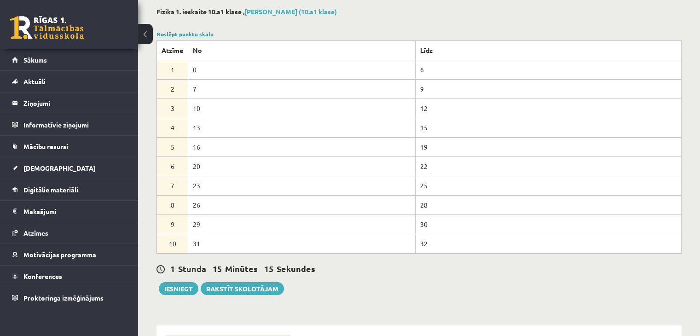
click at [200, 31] on link "Noslēpt punktu skalu" at bounding box center [185, 33] width 57 height 7
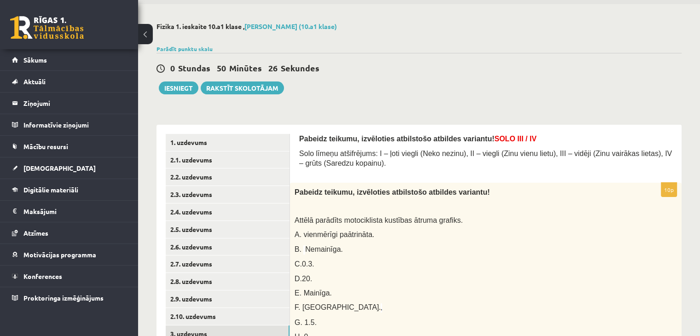
scroll to position [0, 0]
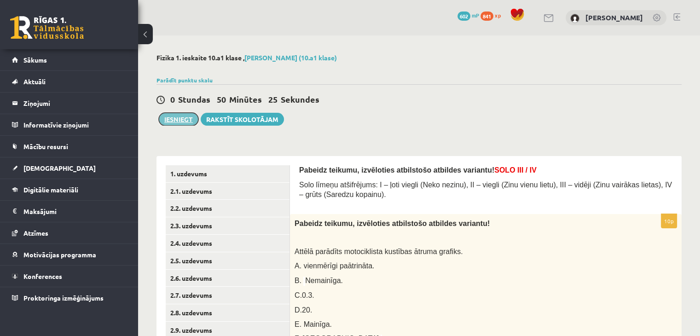
click at [189, 121] on button "Iesniegt" at bounding box center [179, 119] width 40 height 13
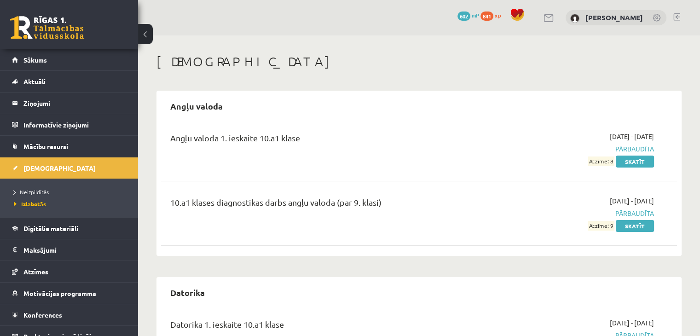
click at [75, 32] on link at bounding box center [47, 27] width 74 height 23
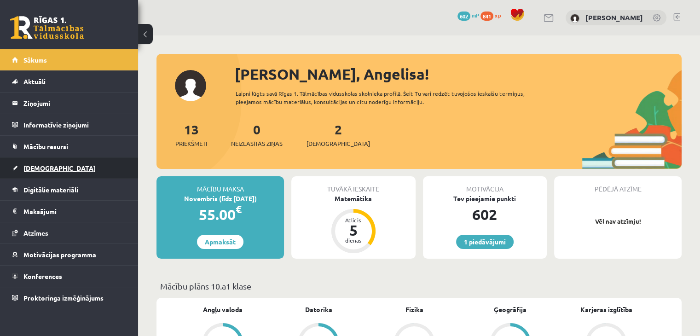
click at [60, 167] on link "[DEMOGRAPHIC_DATA]" at bounding box center [69, 167] width 115 height 21
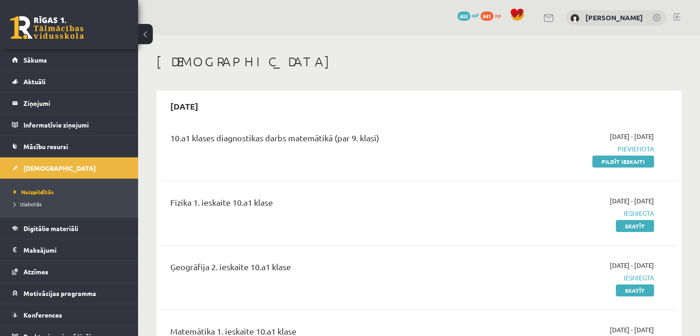
click at [65, 29] on link at bounding box center [47, 27] width 74 height 23
